Goal: Answer question/provide support: Ask a question

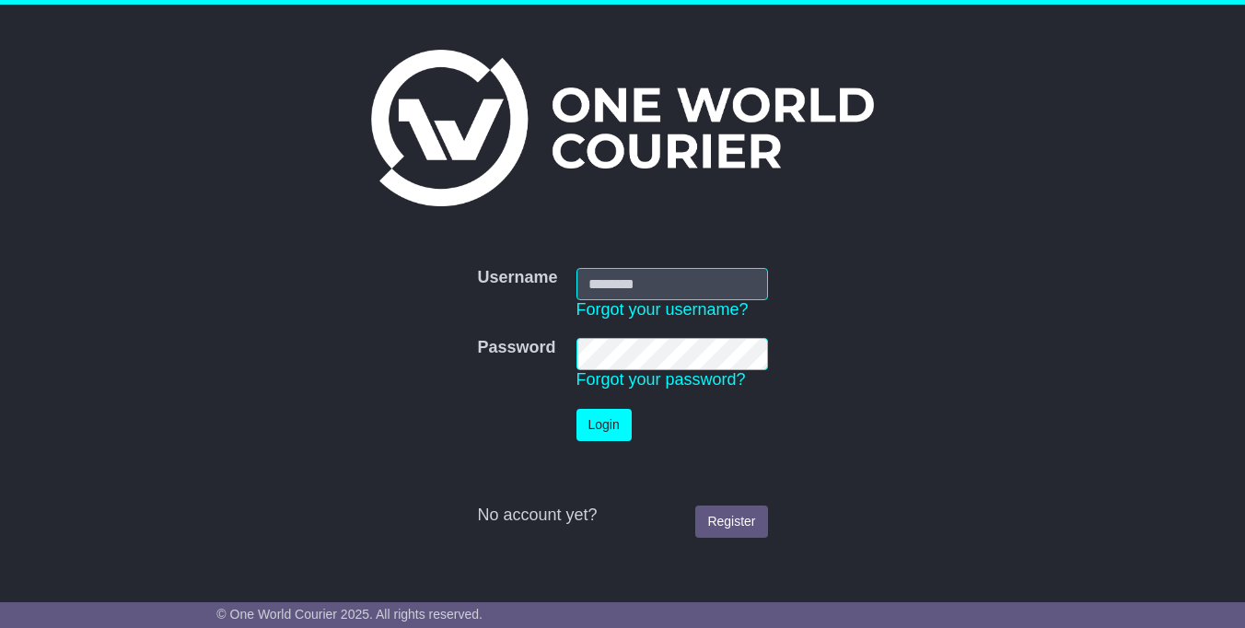
click at [882, 318] on form "Username Username Forgot your username? Password Password Forgot your password?…" at bounding box center [621, 403] width 811 height 288
click at [653, 283] on input "Username" at bounding box center [672, 284] width 192 height 32
type input "**********"
click at [604, 424] on button "Login" at bounding box center [603, 425] width 55 height 32
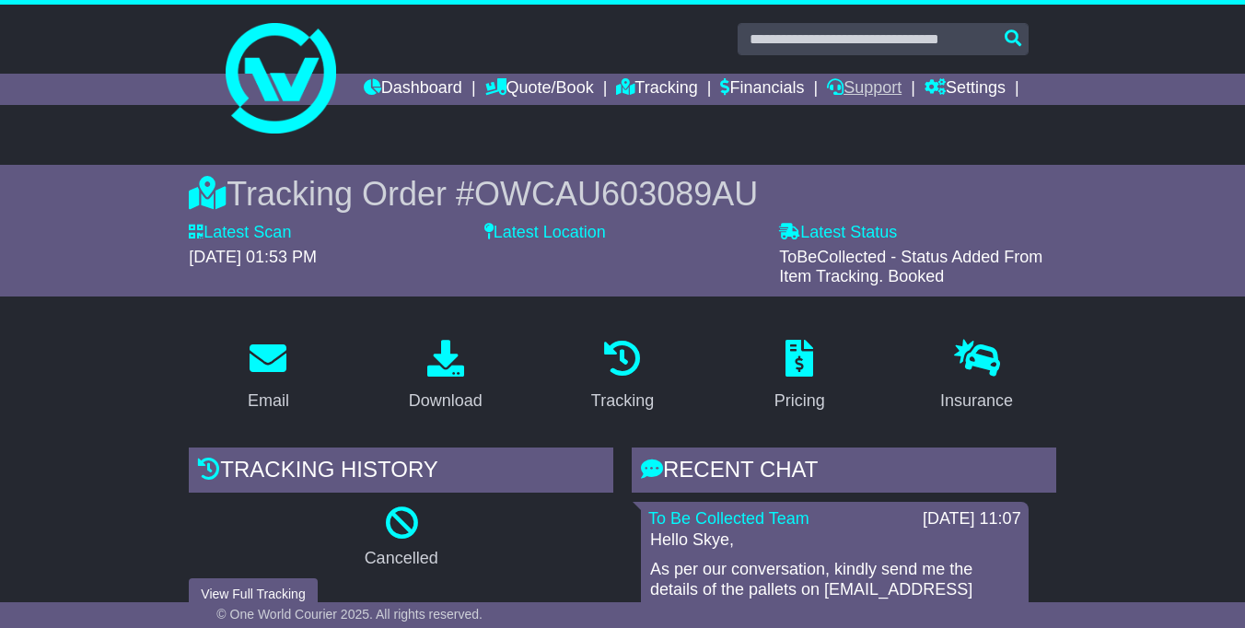
click at [901, 88] on link "Support" at bounding box center [864, 89] width 75 height 31
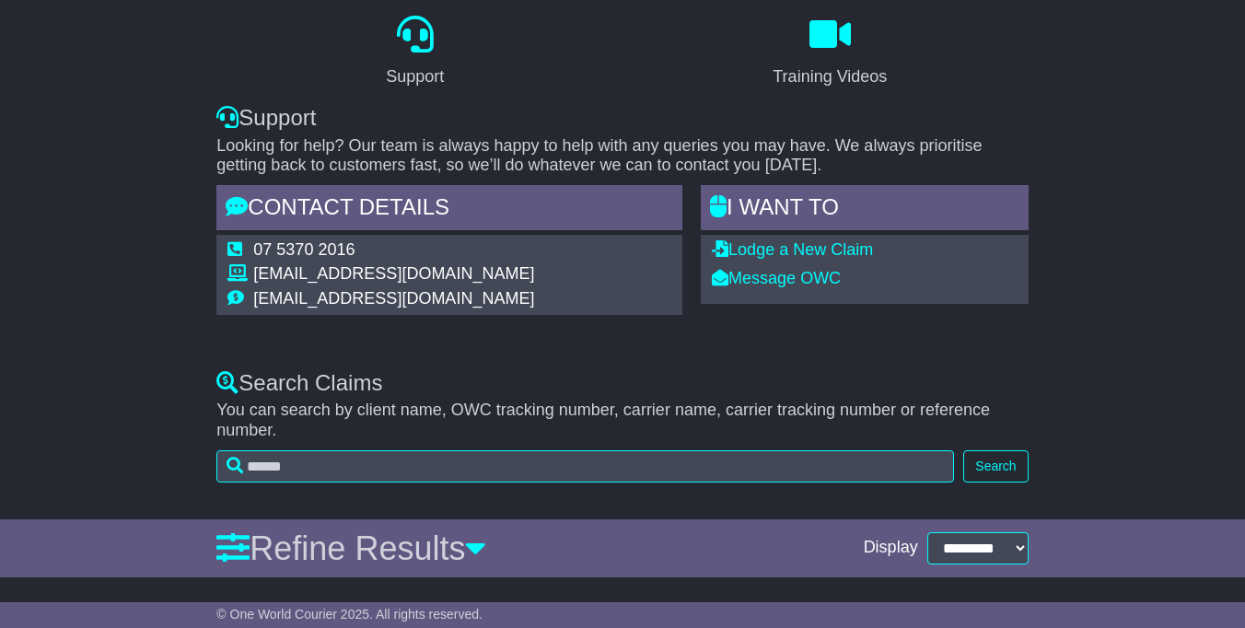
scroll to position [152, 0]
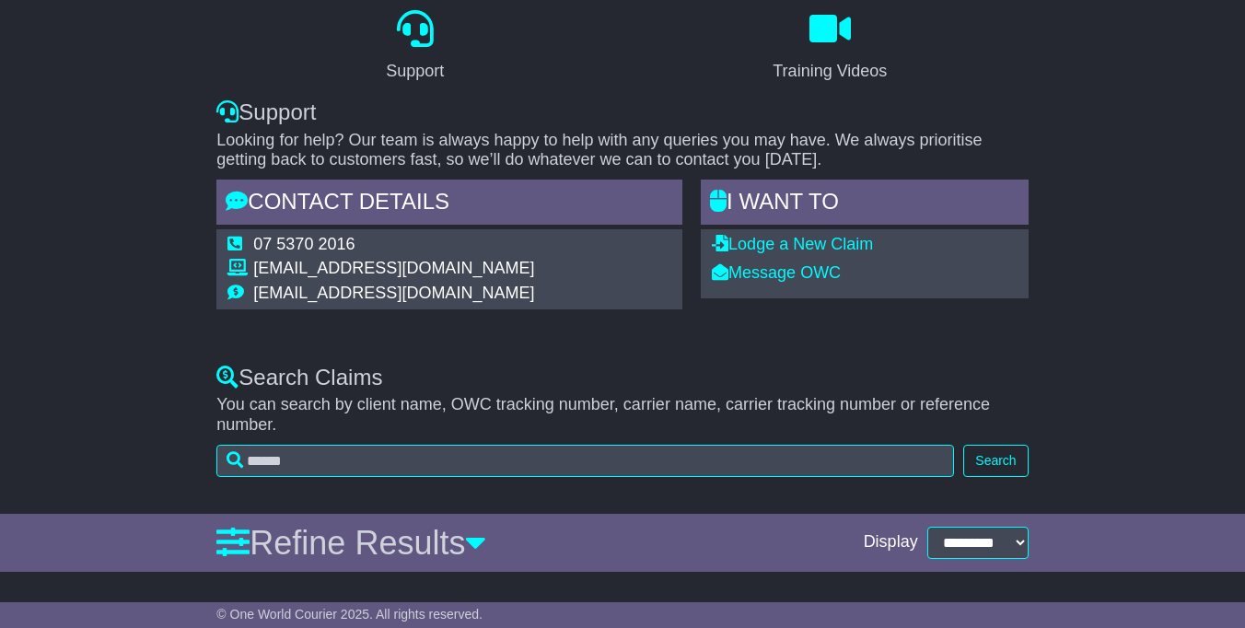
drag, startPoint x: 506, startPoint y: 298, endPoint x: 155, endPoint y: 289, distance: 351.8
click at [172, 290] on div "Support Training Videos Support Looking for help? Our team is always happy to h…" at bounding box center [622, 165] width 1245 height 361
click at [152, 288] on div "Support Training Videos Support Looking for help? Our team is always happy to h…" at bounding box center [622, 165] width 1245 height 361
click at [581, 346] on div "Support Training Videos Support Looking for help? Our team is always happy to h…" at bounding box center [622, 165] width 1245 height 361
